Goal: Communication & Community: Connect with others

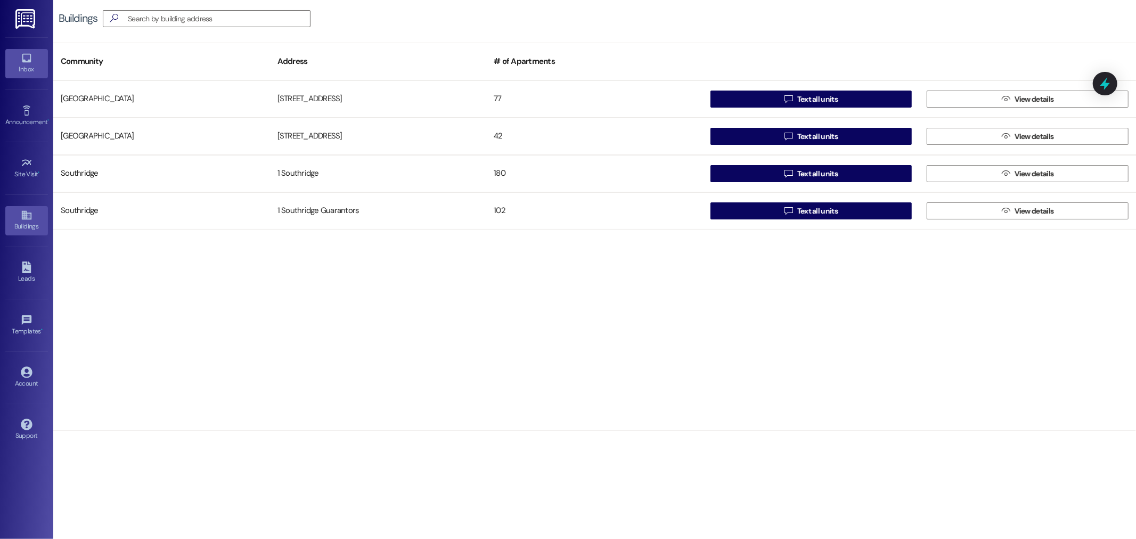
click at [28, 67] on div "Inbox" at bounding box center [26, 69] width 53 height 11
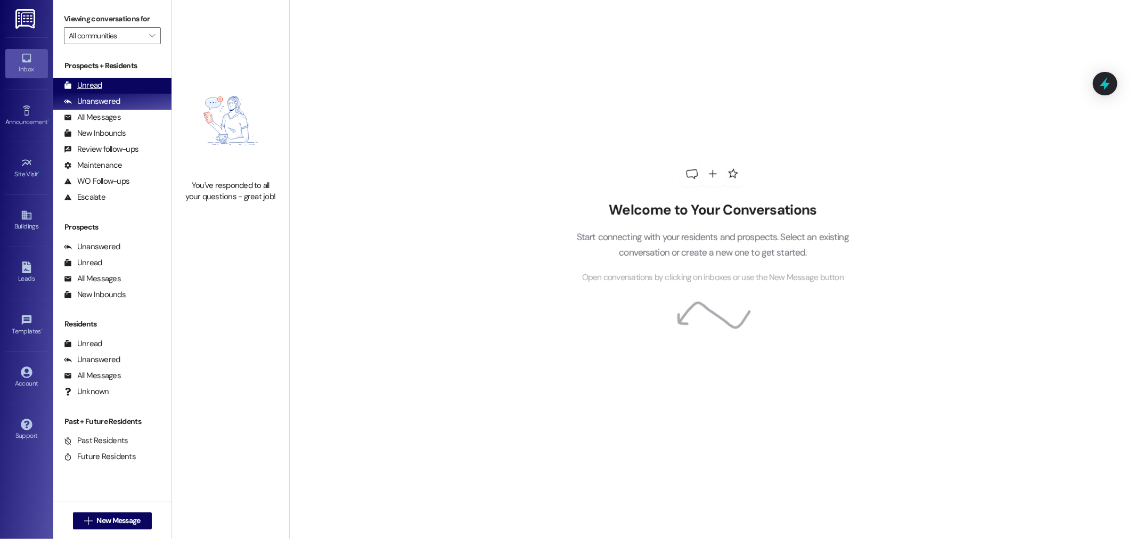
click at [94, 86] on div "Unread" at bounding box center [83, 85] width 38 height 11
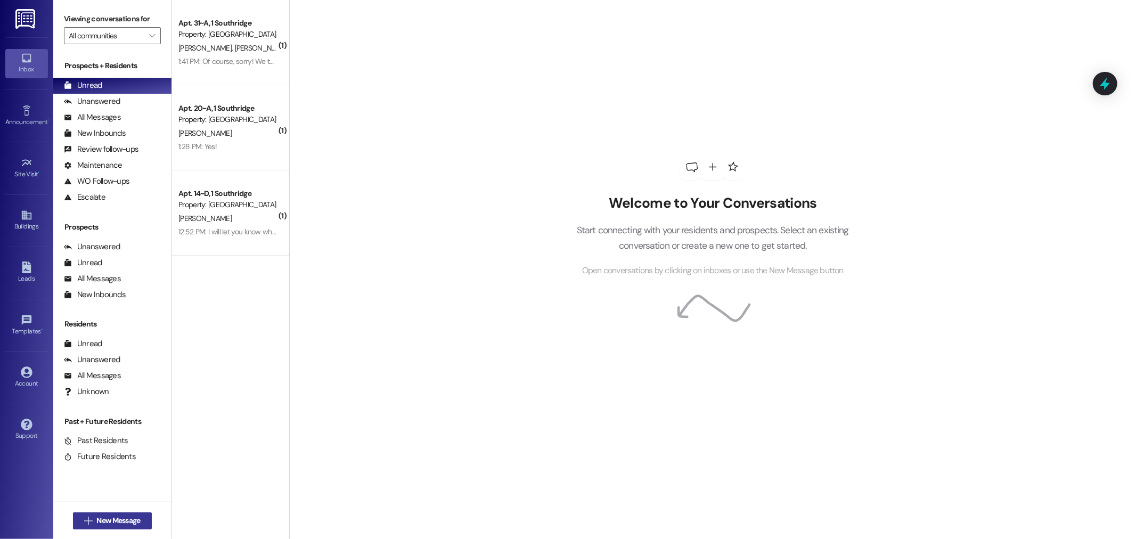
click at [112, 521] on span "New Message" at bounding box center [118, 520] width 44 height 11
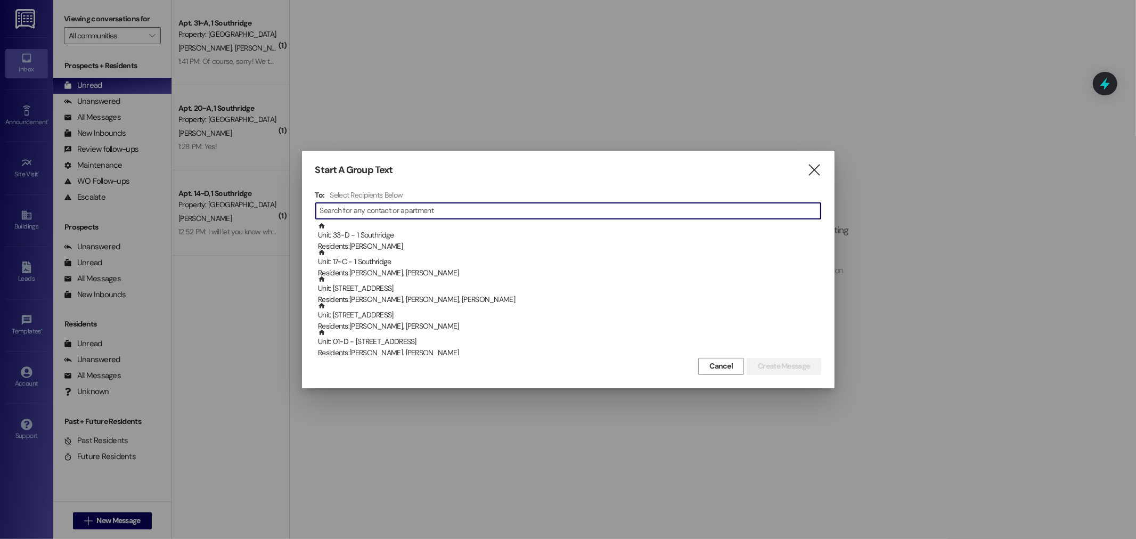
click at [348, 209] on input at bounding box center [570, 210] width 500 height 15
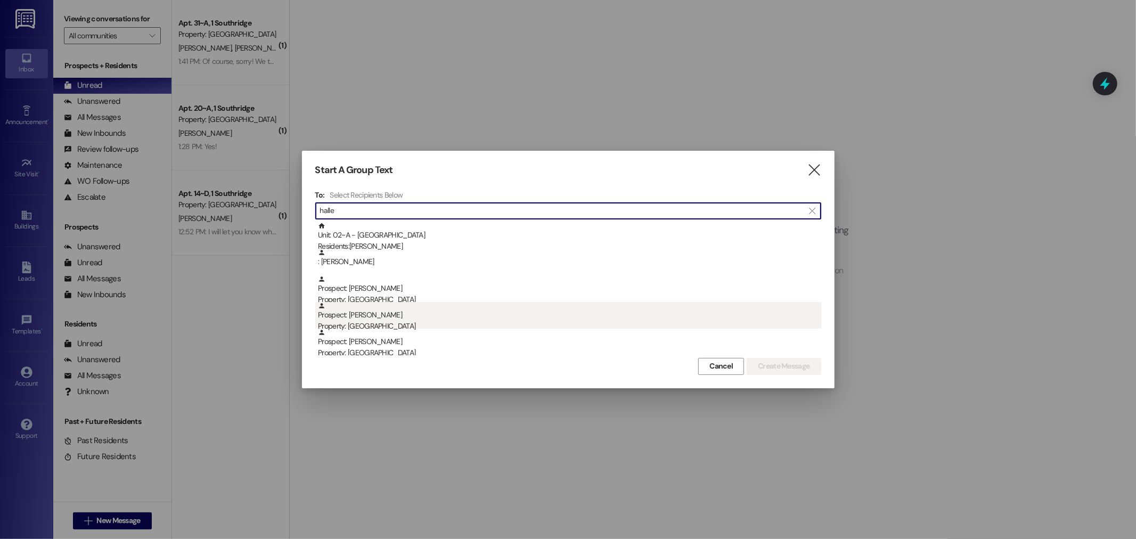
type input "halle"
click at [382, 317] on div "Prospect: [PERSON_NAME] Property: [GEOGRAPHIC_DATA]" at bounding box center [569, 317] width 503 height 30
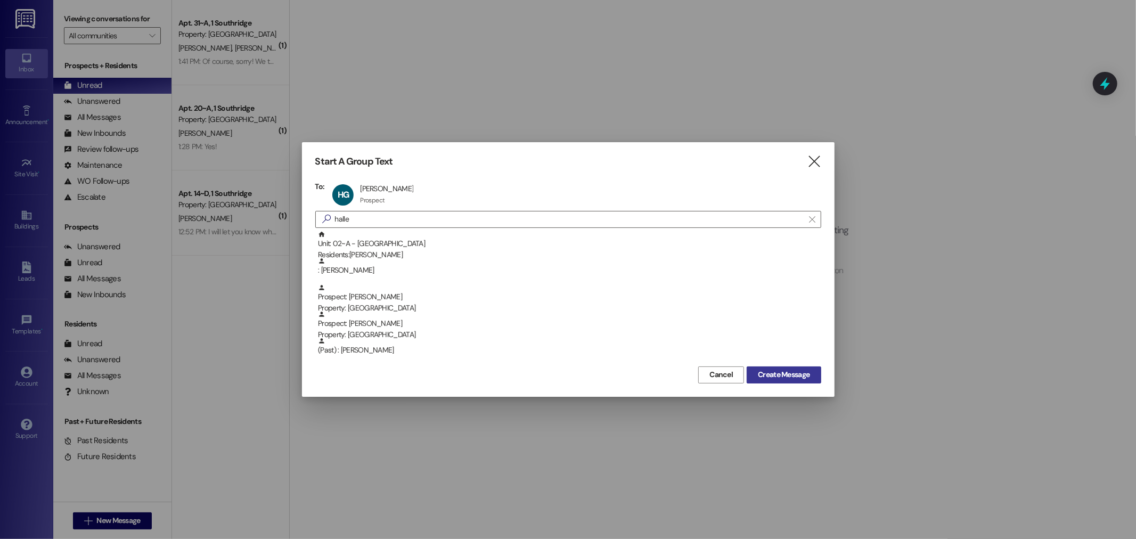
click at [804, 372] on span "Create Message" at bounding box center [784, 374] width 52 height 11
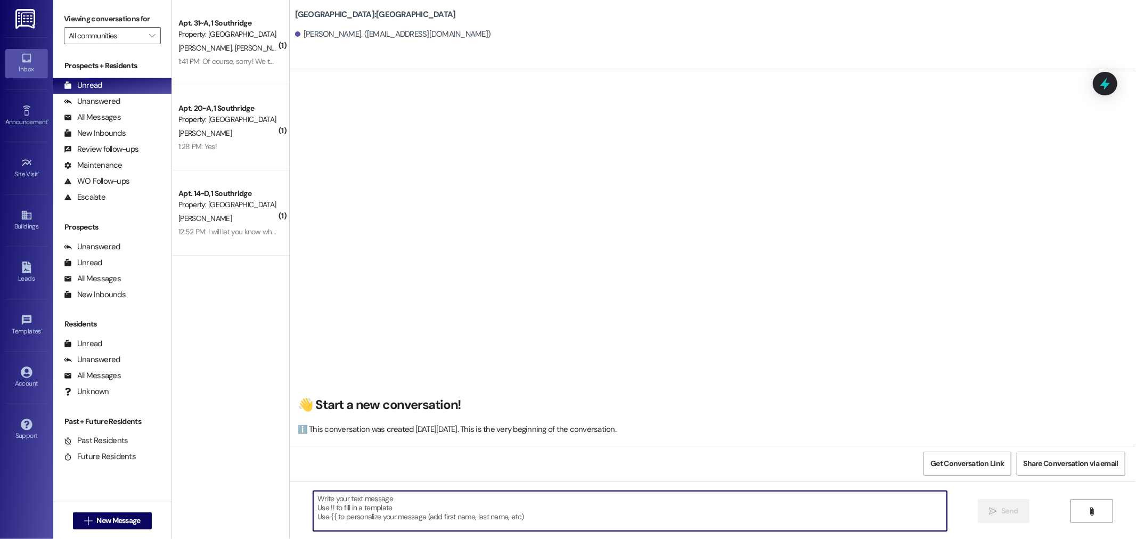
drag, startPoint x: 327, startPoint y: 506, endPoint x: 322, endPoint y: 501, distance: 7.2
click at [323, 502] on textarea at bounding box center [630, 511] width 634 height 40
type textarea "Hey girl"
